Goal: Check status

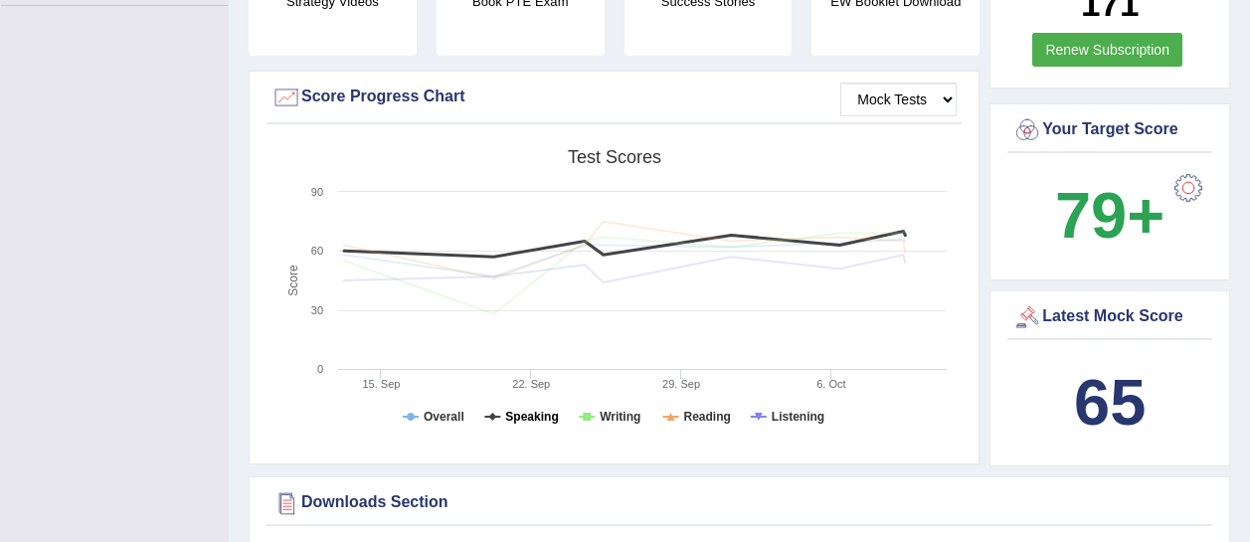
click at [543, 410] on tspan "Speaking" at bounding box center [531, 417] width 53 height 14
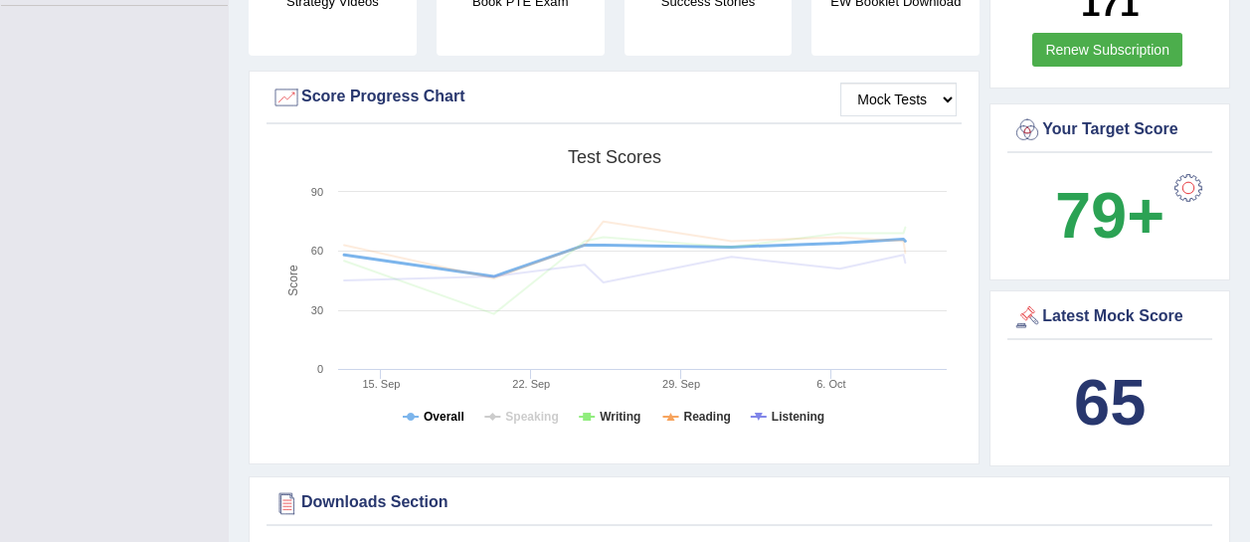
click at [457, 410] on tspan "Overall" at bounding box center [444, 417] width 41 height 14
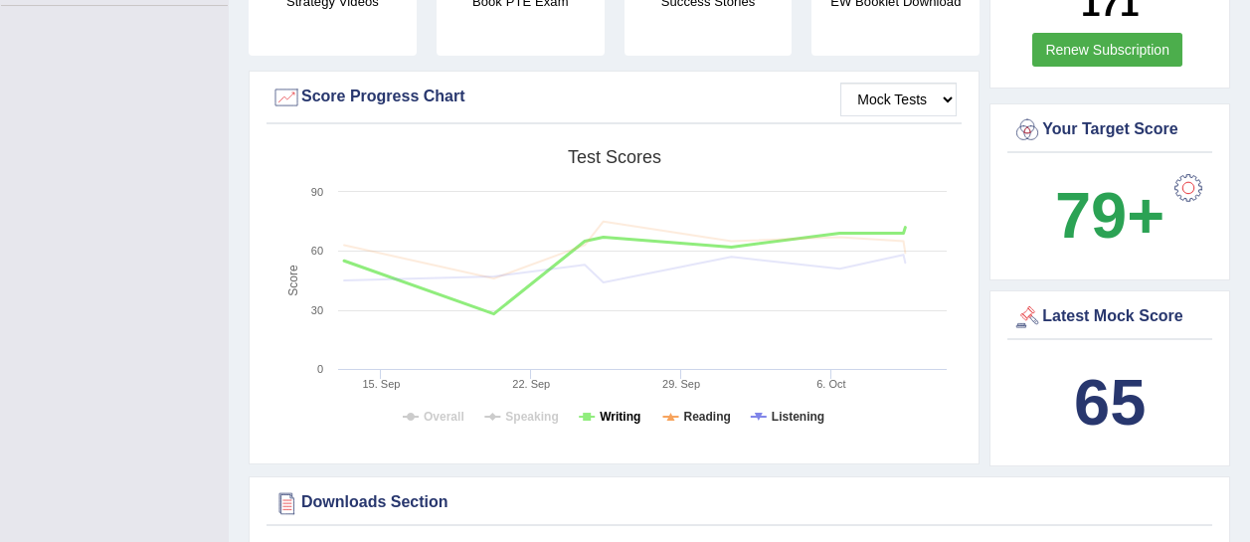
click at [615, 410] on tspan "Writing" at bounding box center [620, 417] width 41 height 14
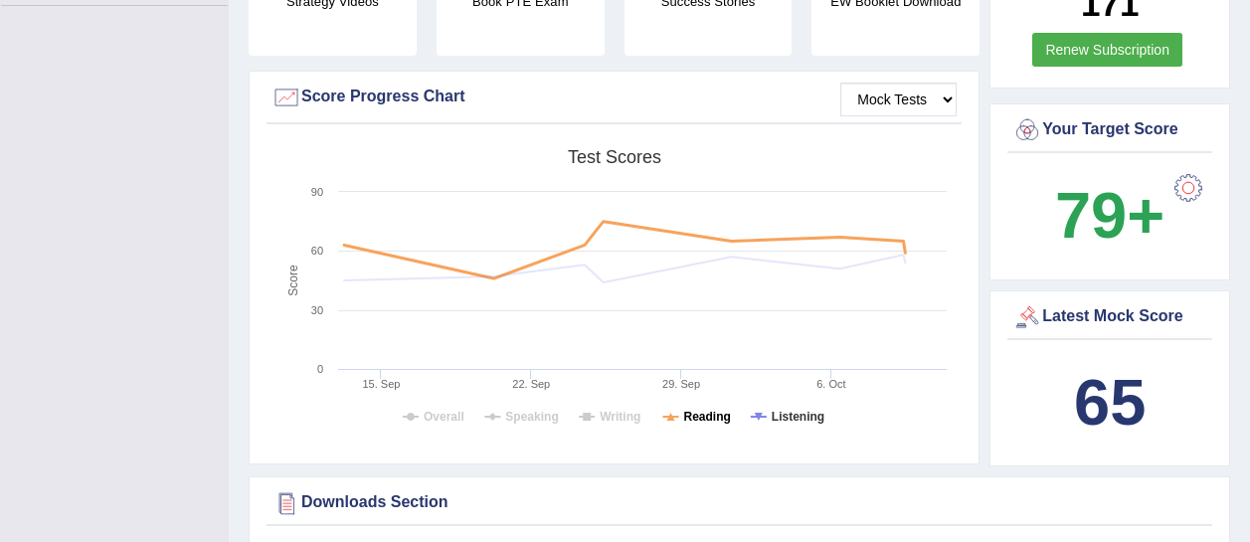
click at [727, 410] on tspan "Reading" at bounding box center [706, 417] width 47 height 14
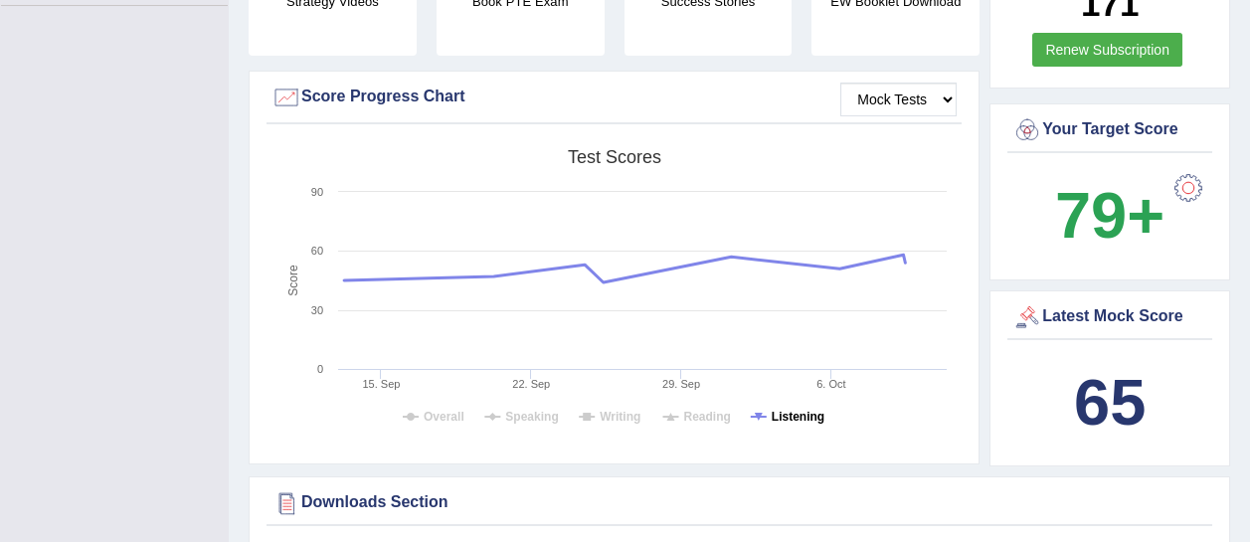
click at [791, 410] on tspan "Listening" at bounding box center [798, 417] width 53 height 14
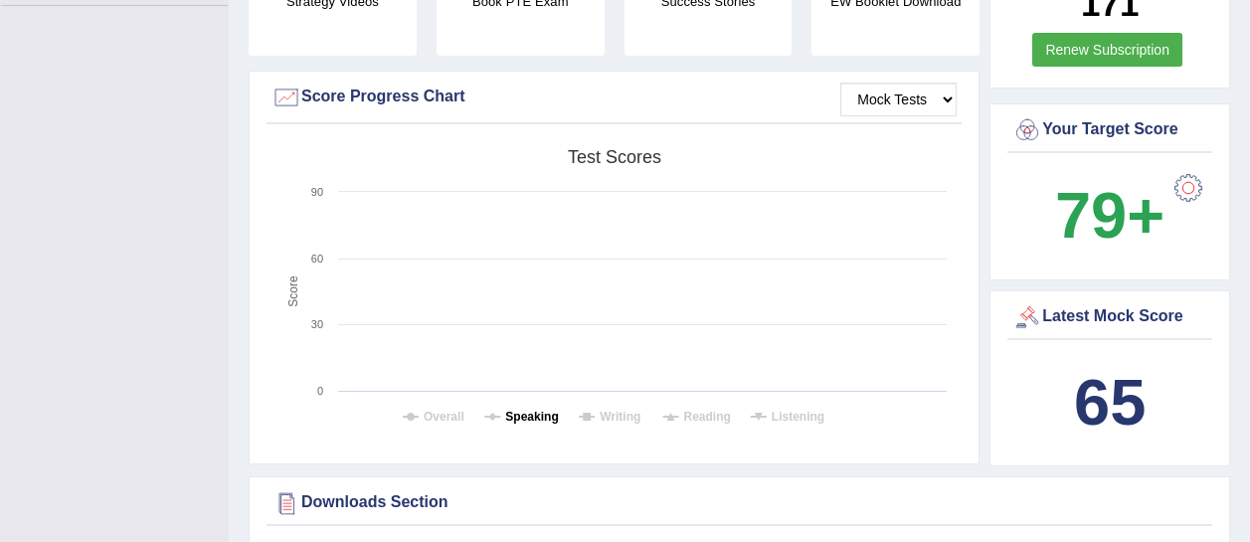
click at [538, 410] on tspan "Speaking" at bounding box center [531, 417] width 53 height 14
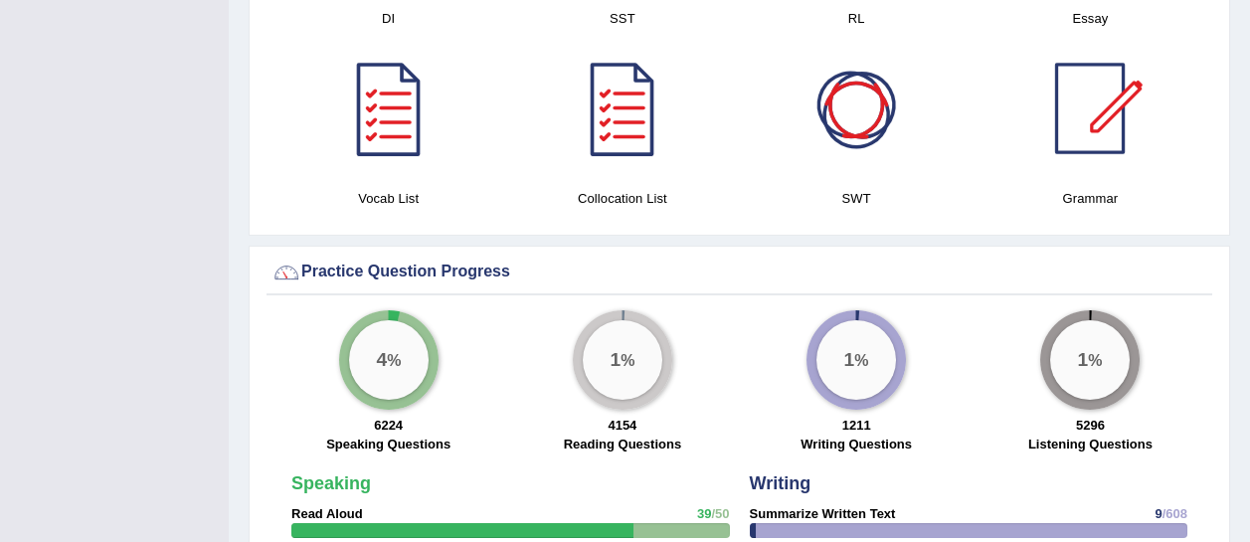
scroll to position [1251, 0]
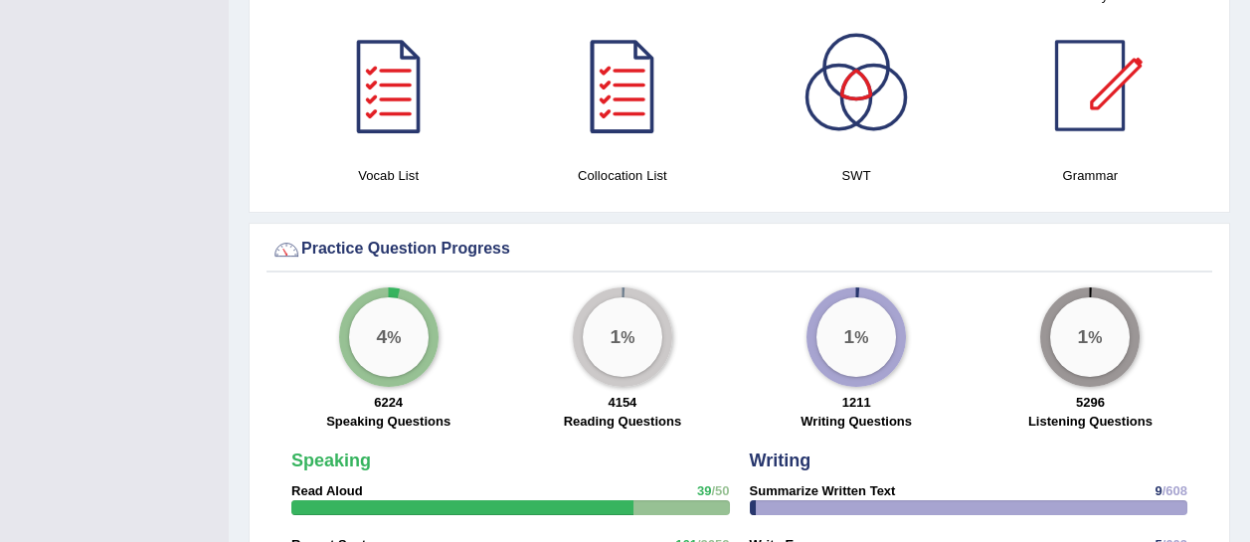
click at [625, 78] on div at bounding box center [622, 85] width 139 height 139
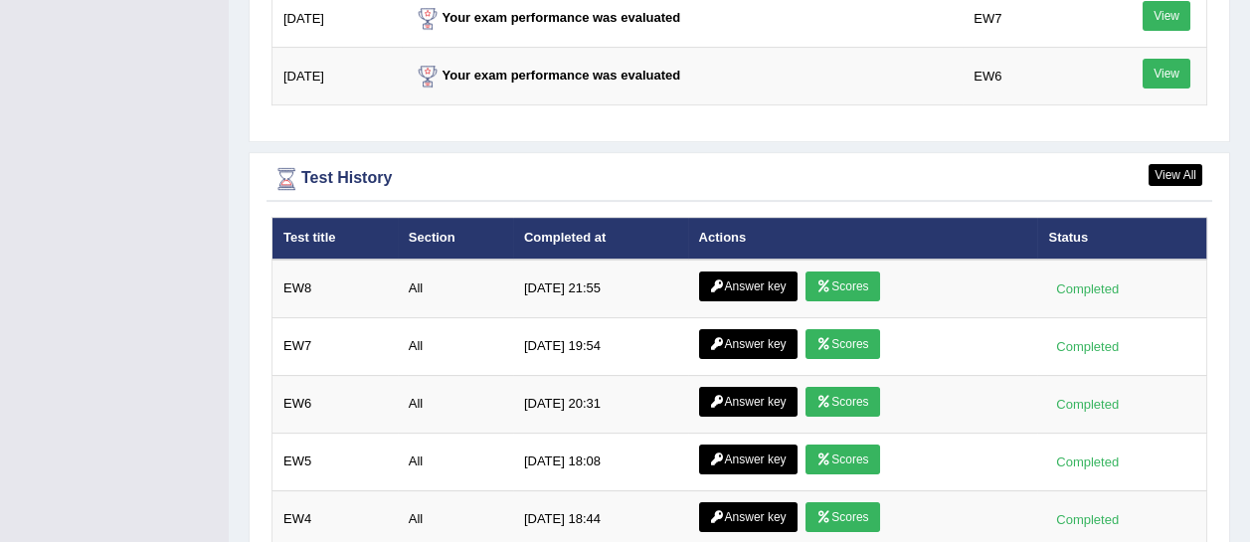
scroll to position [2637, 0]
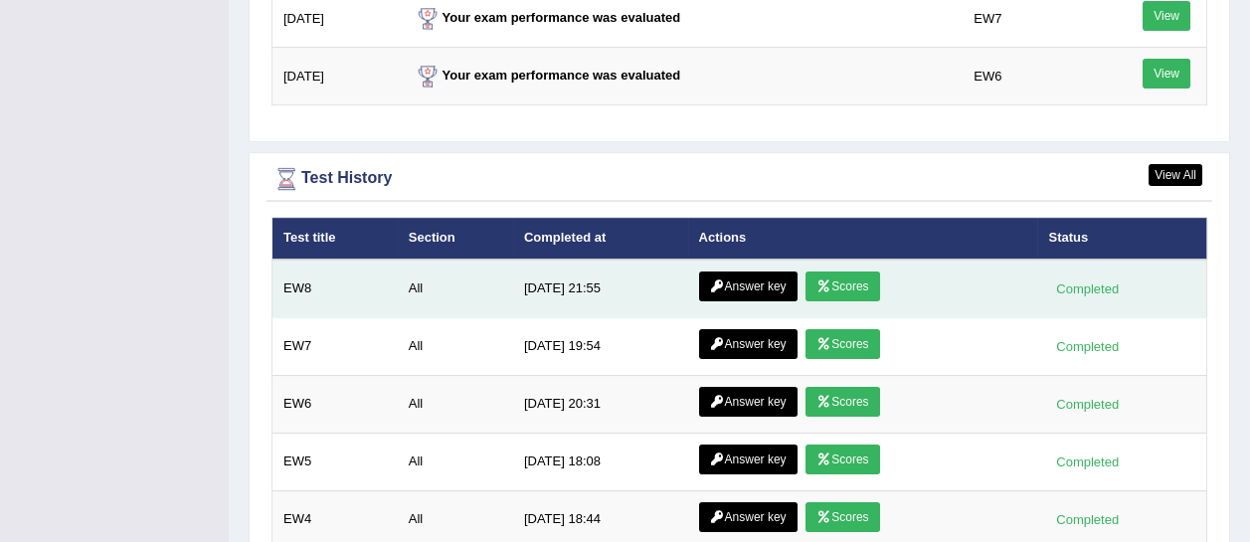
click at [772, 271] on link "Answer key" at bounding box center [748, 286] width 98 height 30
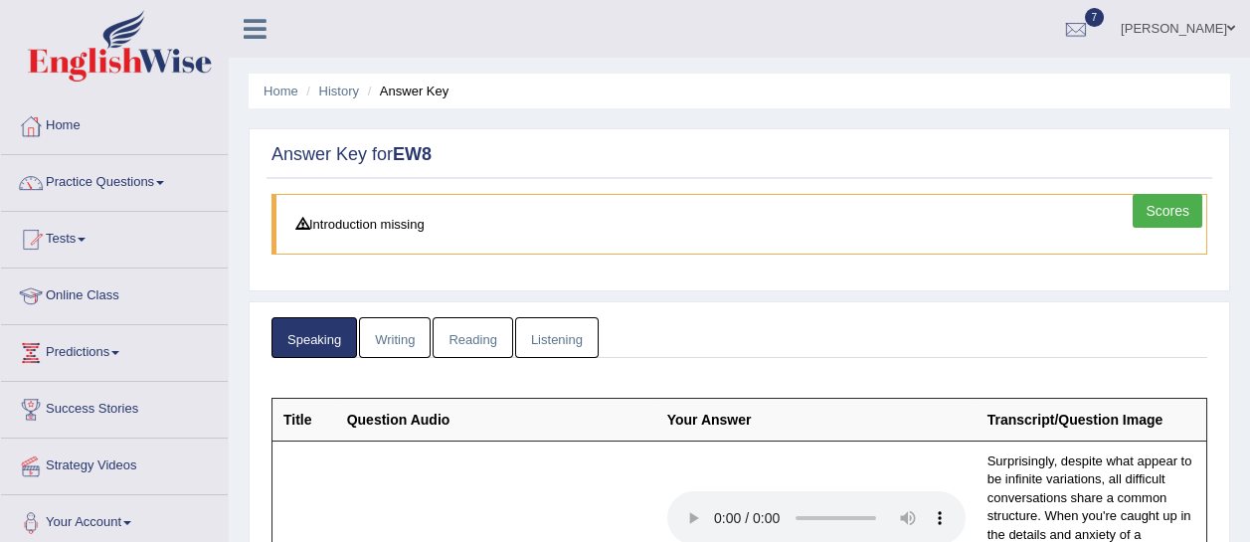
click at [1167, 203] on link "Scores" at bounding box center [1168, 211] width 70 height 34
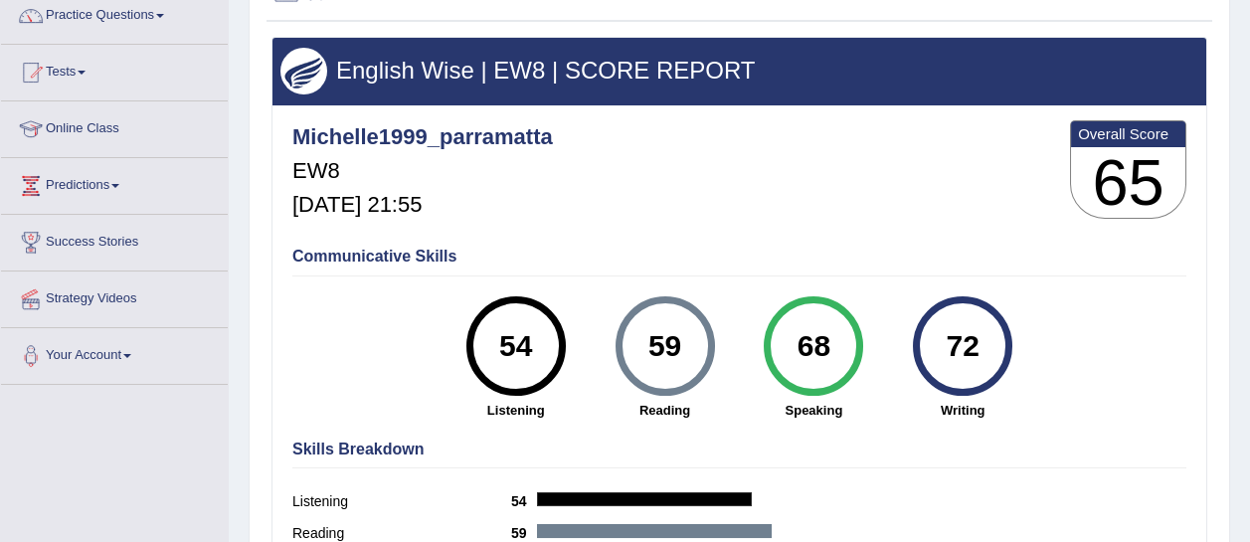
scroll to position [169, 0]
